Goal: Transaction & Acquisition: Subscribe to service/newsletter

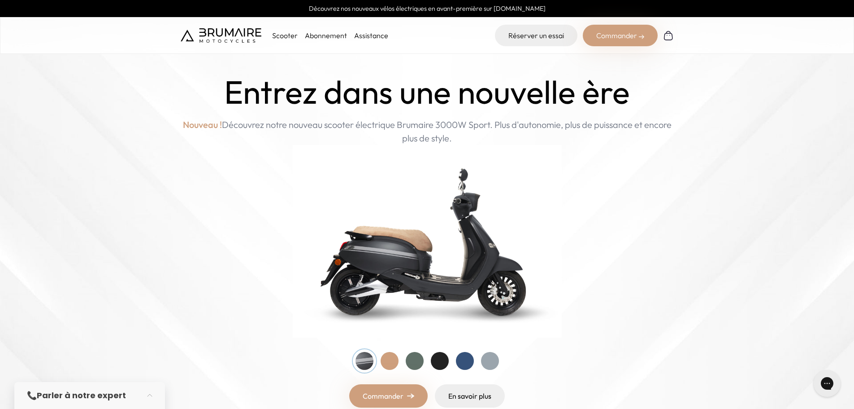
click at [325, 37] on link "Abonnement" at bounding box center [326, 35] width 42 height 9
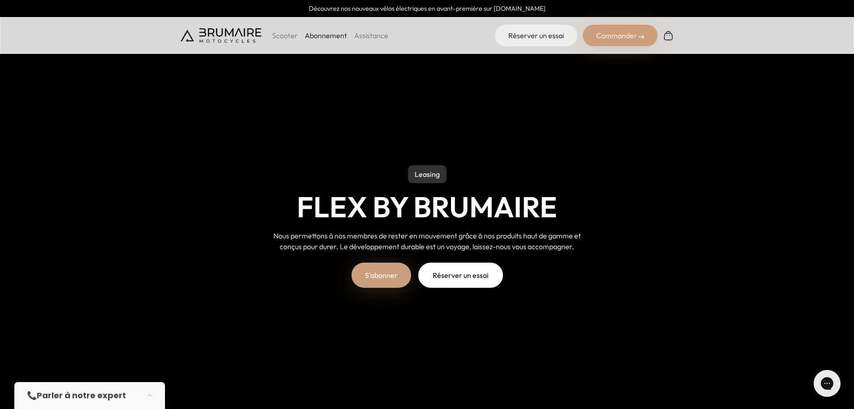
click at [286, 36] on p "Scooter" at bounding box center [285, 35] width 26 height 11
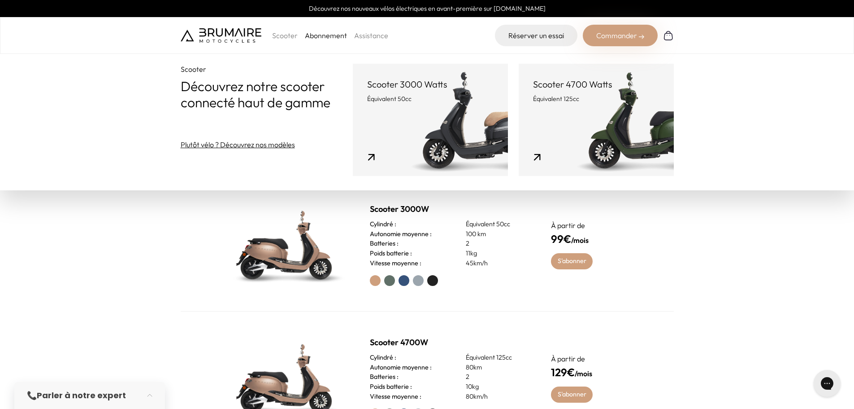
scroll to position [314, 0]
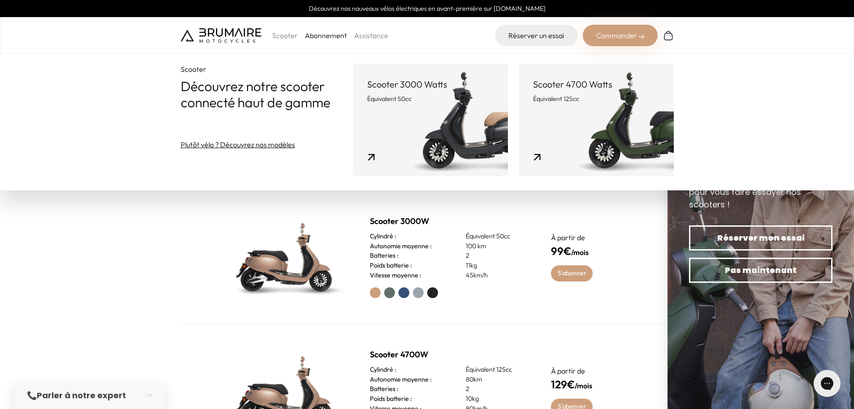
click at [171, 263] on section "Abonnement Des offres adaptées Profitez de nos scooters équivalents 50 et 125cc…" at bounding box center [427, 275] width 854 height 361
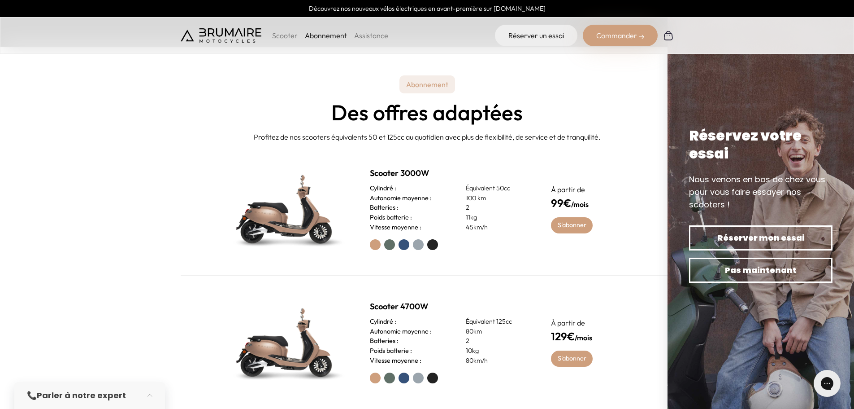
scroll to position [359, 0]
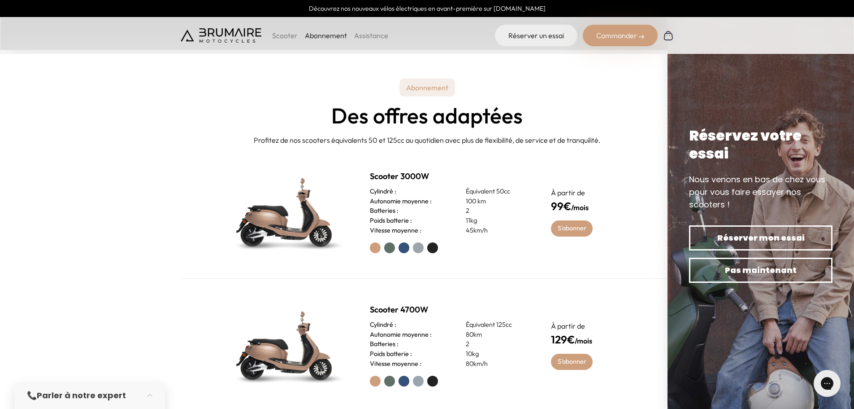
click at [431, 245] on label at bounding box center [432, 247] width 11 height 11
click at [415, 248] on label at bounding box center [418, 247] width 11 height 11
click at [405, 248] on label at bounding box center [404, 247] width 11 height 11
click at [389, 245] on label at bounding box center [389, 247] width 11 height 11
click at [372, 246] on label at bounding box center [375, 247] width 11 height 11
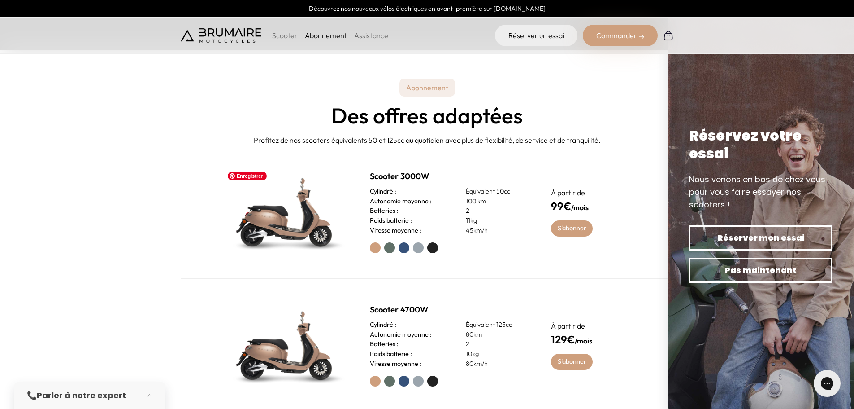
click at [255, 224] on img at bounding box center [286, 212] width 126 height 90
click at [573, 225] on link "S'abonner" at bounding box center [572, 228] width 42 height 16
click at [437, 250] on label at bounding box center [432, 247] width 11 height 11
click at [566, 232] on link "S'abonner" at bounding box center [572, 228] width 42 height 16
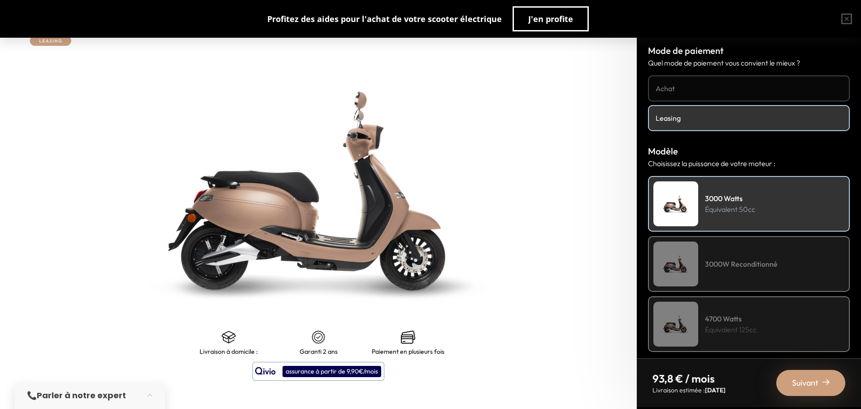
click at [726, 266] on h4 "3000W Reconditionné" at bounding box center [741, 263] width 73 height 11
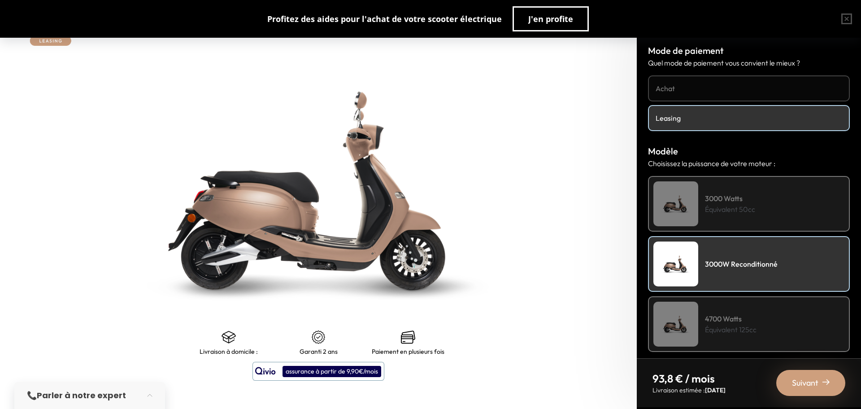
click at [725, 213] on p "Équivalent 50cc" at bounding box center [730, 209] width 50 height 11
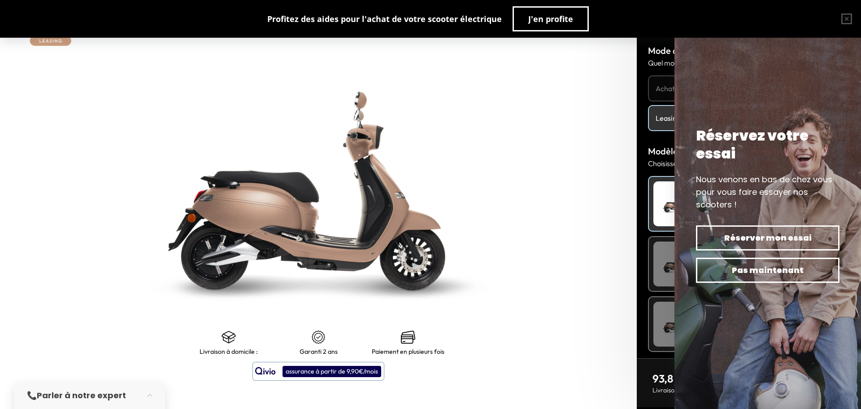
click at [521, 169] on img at bounding box center [319, 190] width 796 height 511
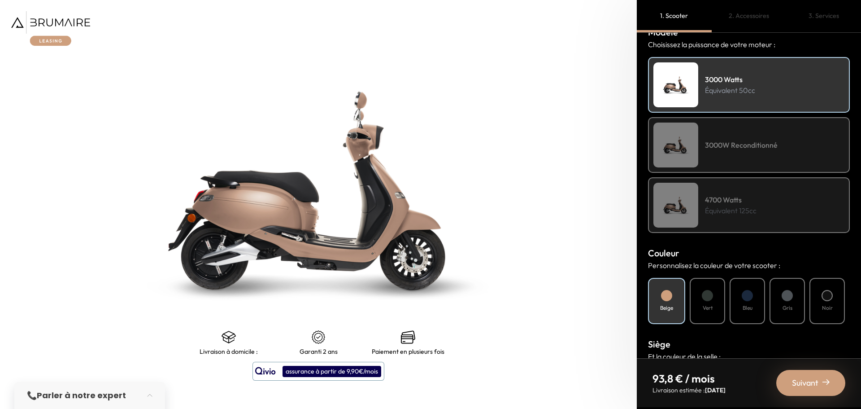
scroll to position [224, 0]
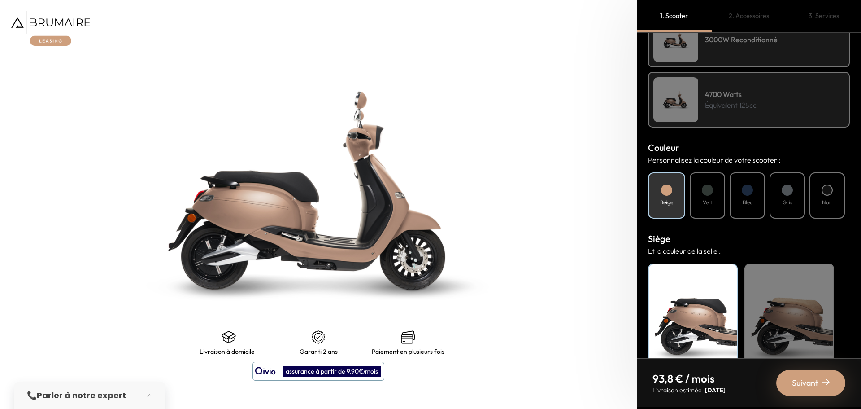
click at [826, 197] on div "Noir" at bounding box center [827, 195] width 35 height 46
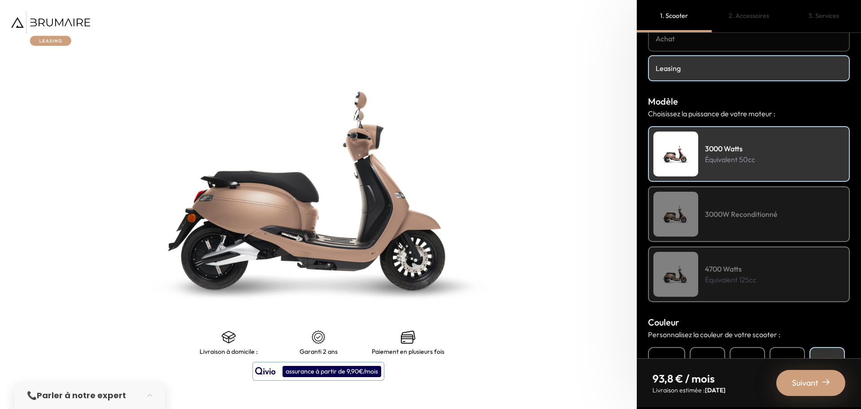
scroll to position [29, 0]
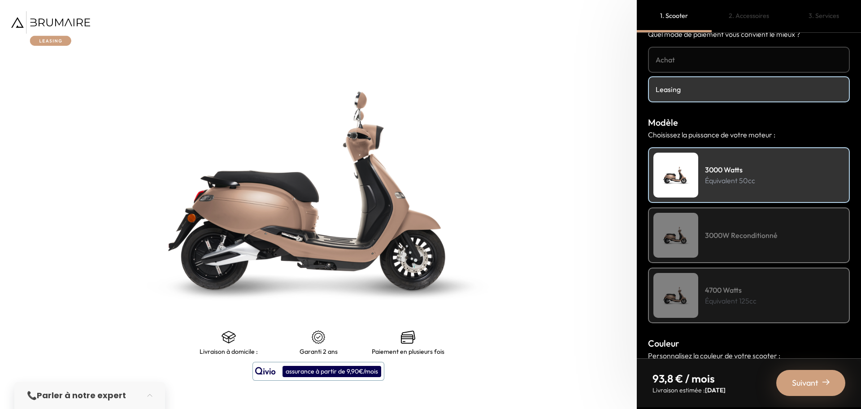
click at [705, 230] on h4 "3000W Reconditionné" at bounding box center [741, 235] width 73 height 11
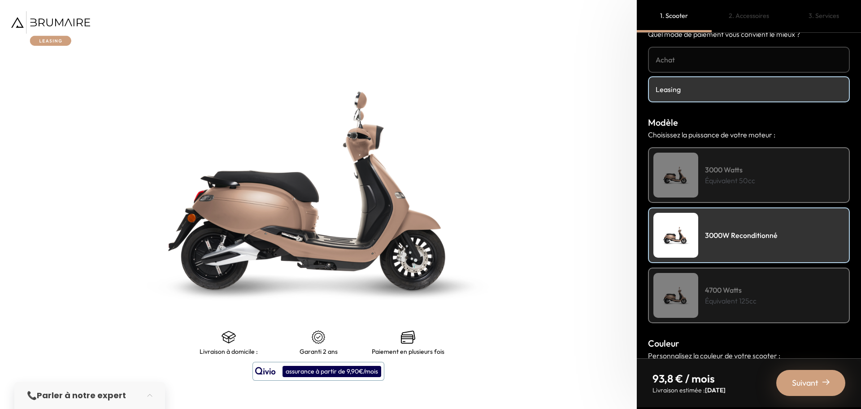
click at [797, 384] on span "Suivant" at bounding box center [805, 382] width 26 height 13
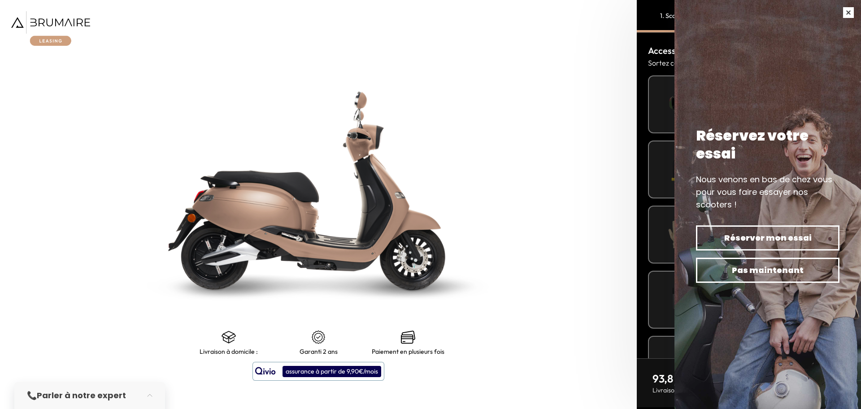
click at [846, 15] on button "button" at bounding box center [848, 12] width 25 height 25
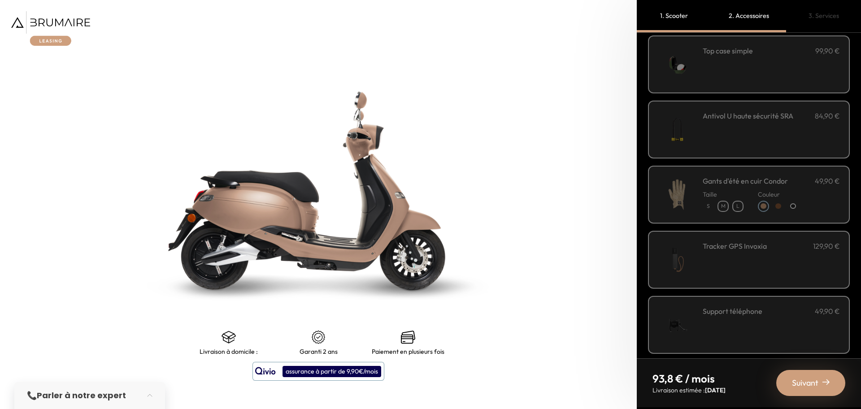
scroll to position [0, 0]
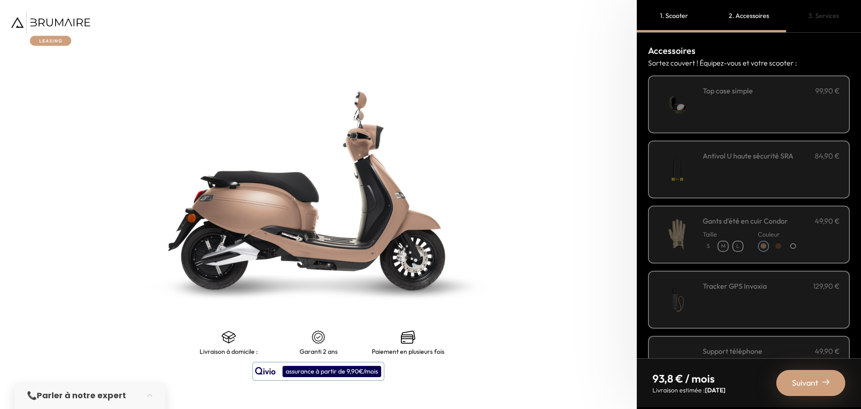
click at [734, 97] on div "**********" at bounding box center [771, 104] width 137 height 38
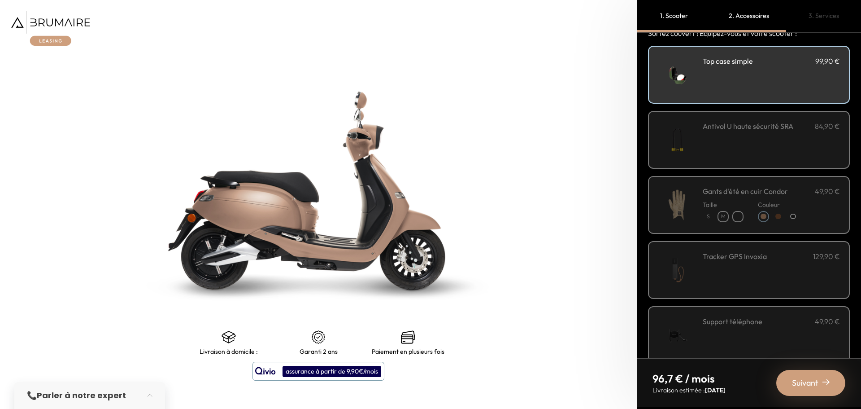
scroll to position [90, 0]
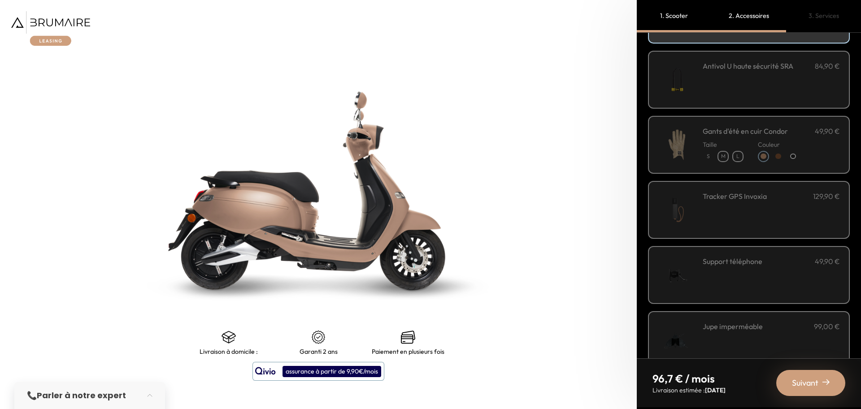
click at [796, 380] on span "Suivant" at bounding box center [805, 382] width 26 height 13
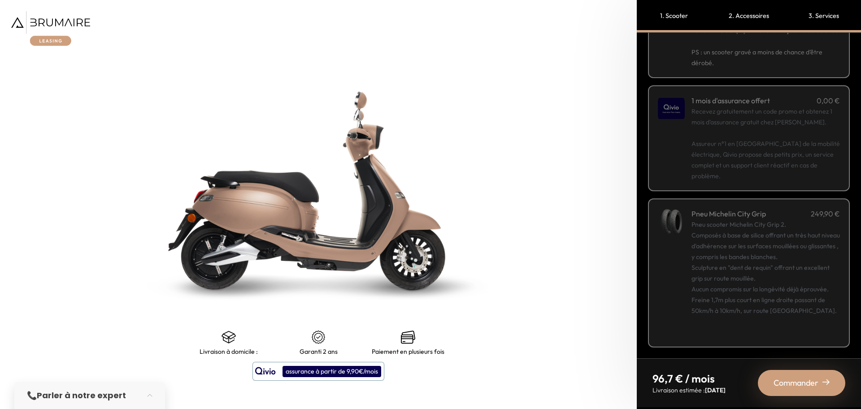
scroll to position [93, 0]
